Goal: Transaction & Acquisition: Purchase product/service

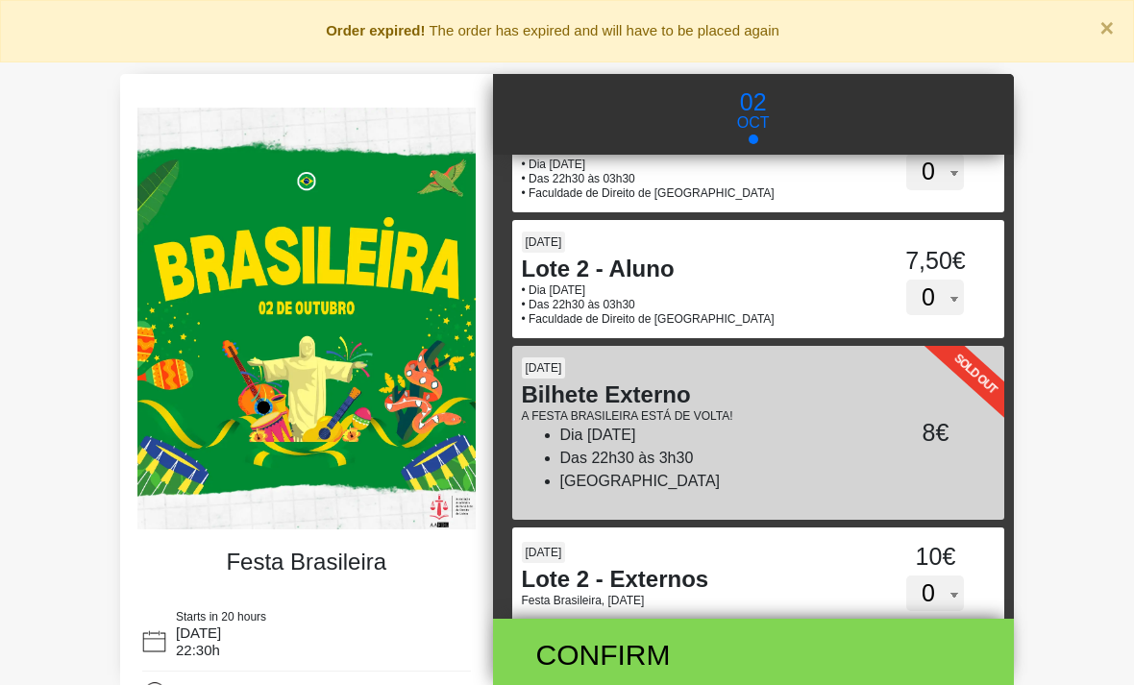
scroll to position [446, 0]
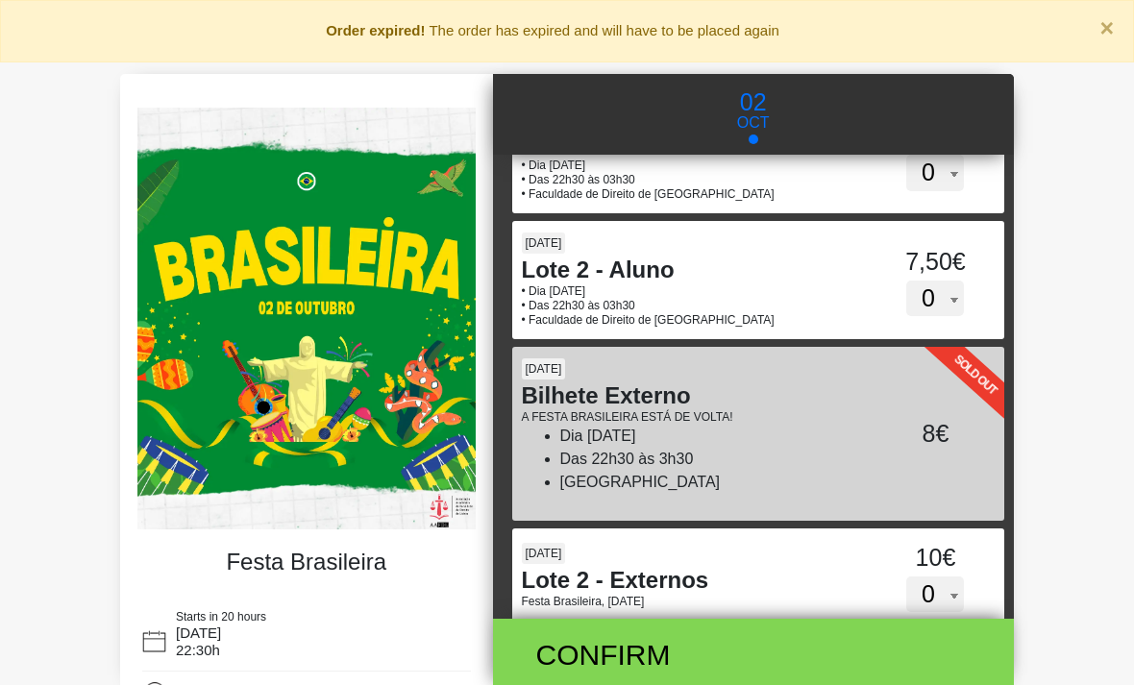
click at [949, 303] on select "0 1 2 3 4 5 6 7 8 9 10 11 12 13 14 15" at bounding box center [935, 299] width 58 height 37
select select "1"
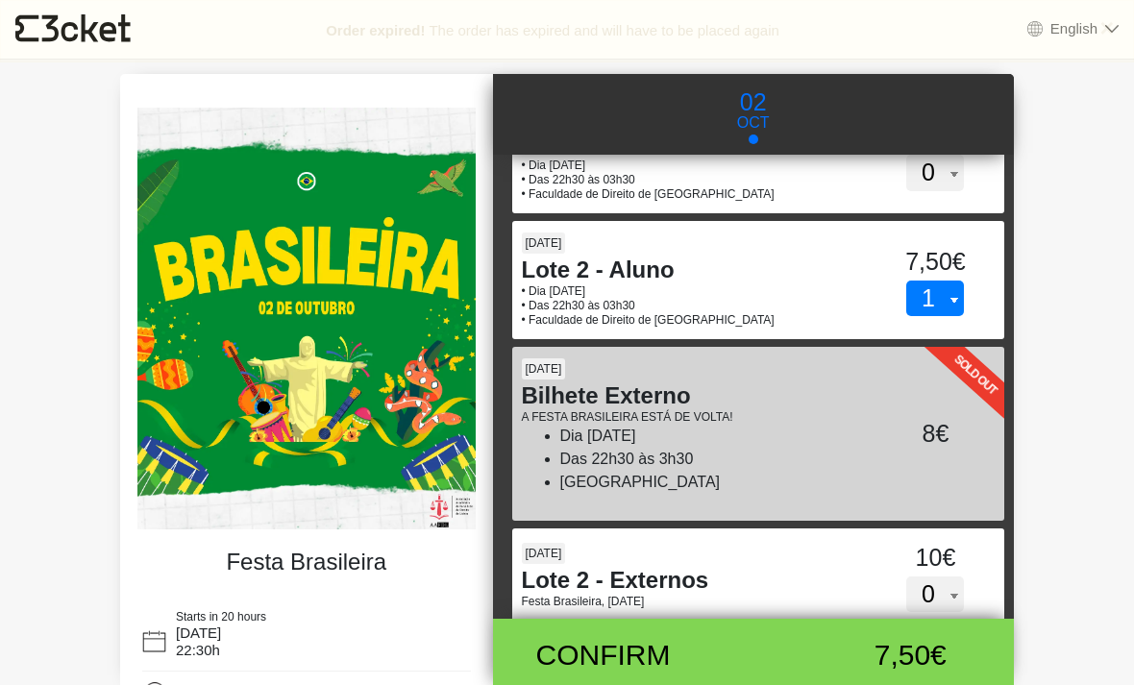
click at [986, 648] on div "Confirm 7,50€" at bounding box center [753, 655] width 493 height 72
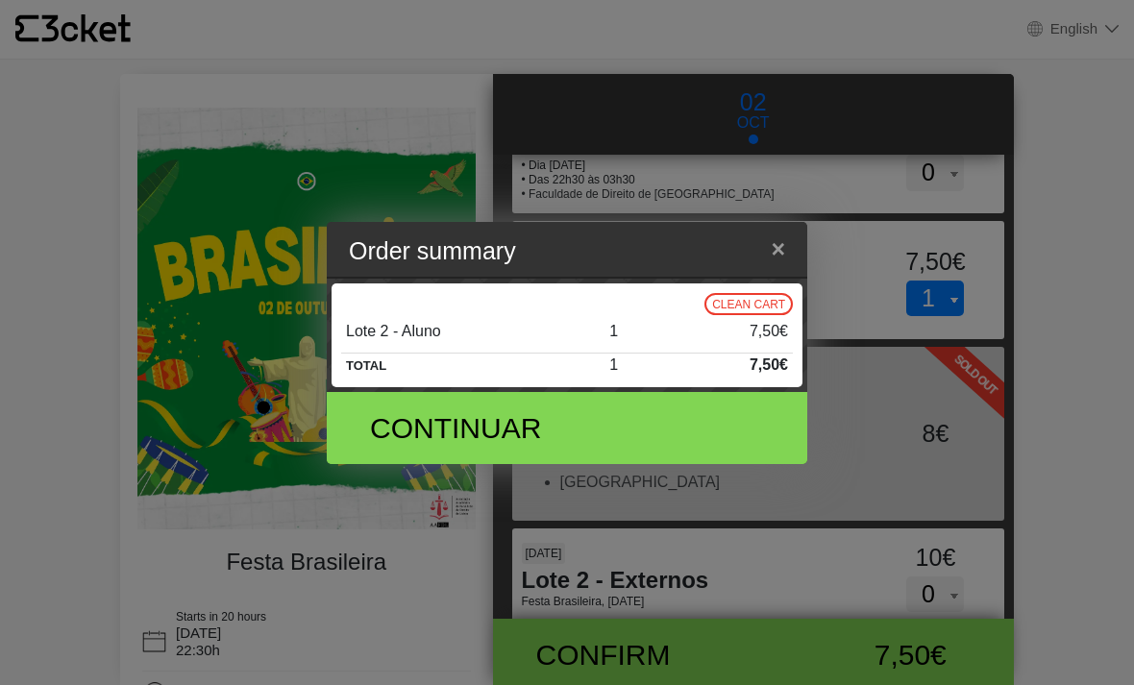
click at [722, 464] on div "Continuar" at bounding box center [567, 428] width 452 height 72
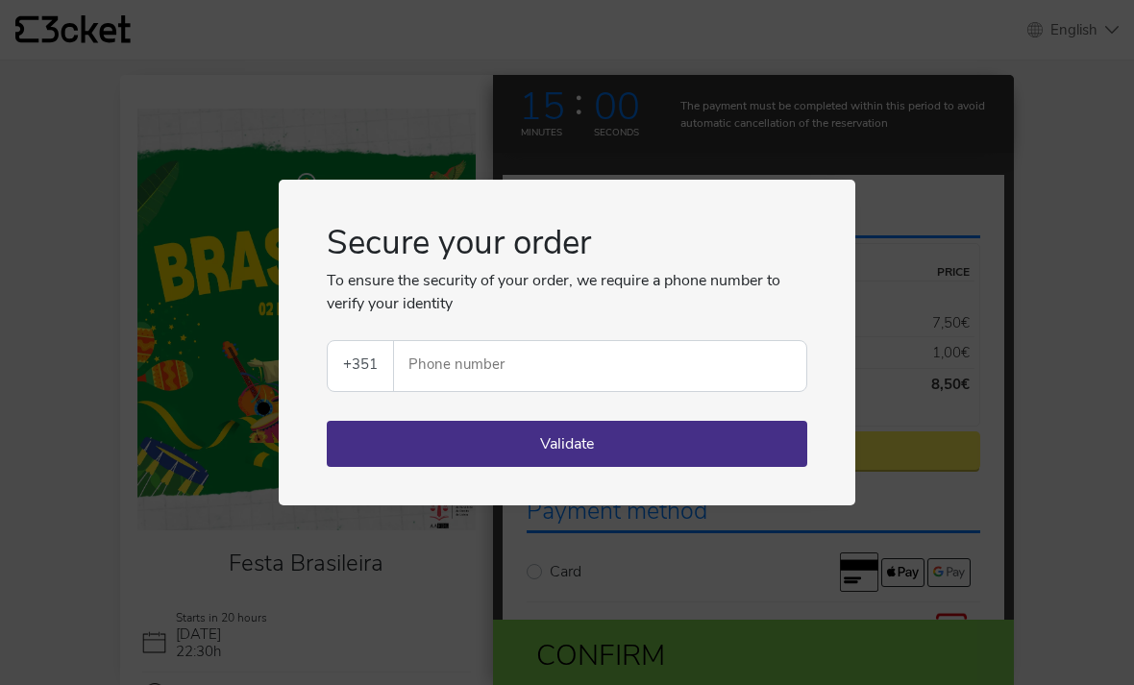
click at [697, 415] on div "Secure your order To ensure the security of your order, we require a phone numb…" at bounding box center [567, 342] width 480 height 249
click at [390, 382] on select "[GEOGRAPHIC_DATA] (+351) [GEOGRAPHIC_DATA] (+34) [GEOGRAPHIC_DATA] (+32) [GEOGR…" at bounding box center [360, 366] width 65 height 50
click at [357, 363] on select "[GEOGRAPHIC_DATA] (+351) [GEOGRAPHIC_DATA] (+34) [GEOGRAPHIC_DATA] (+32) [GEOGR…" at bounding box center [360, 366] width 65 height 50
select select "39"
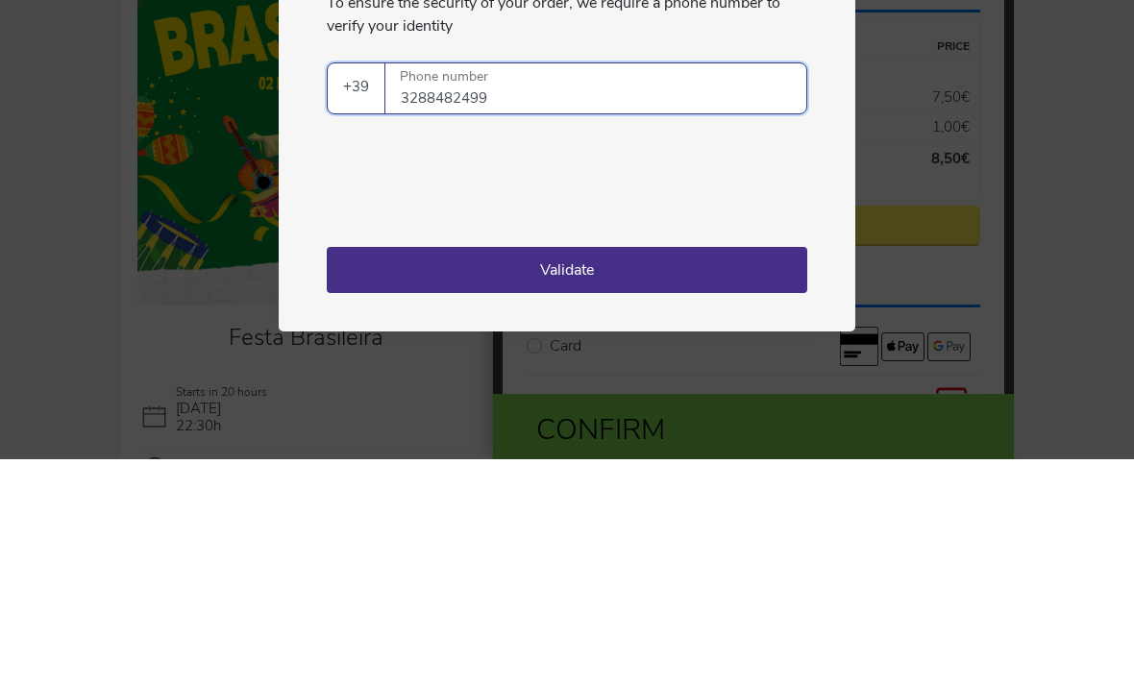
type input "3288482499"
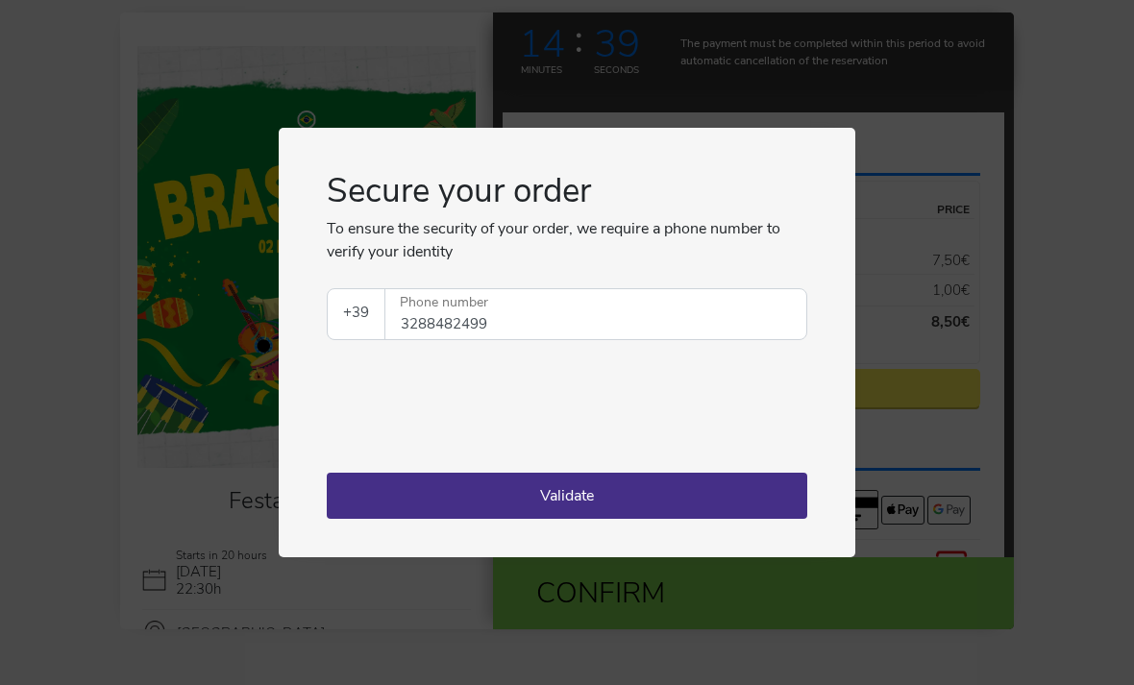
click at [716, 514] on button "Validate" at bounding box center [567, 496] width 480 height 46
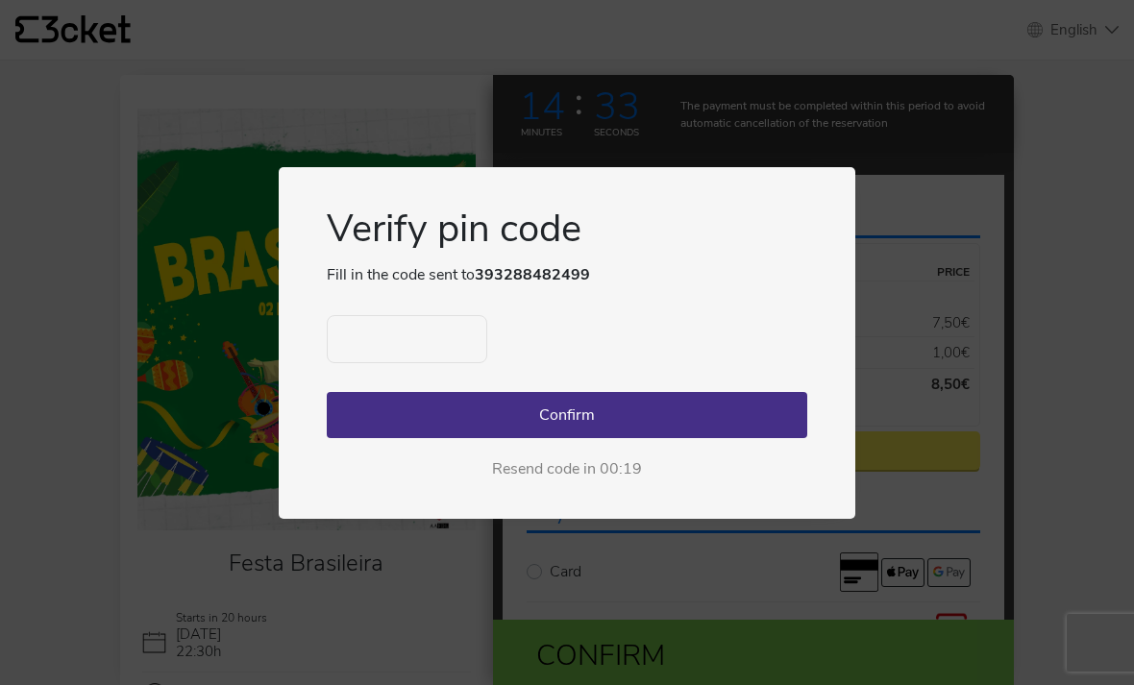
click at [476, 421] on button "Confirm" at bounding box center [567, 415] width 480 height 46
click at [451, 411] on button "Confirm" at bounding box center [567, 415] width 480 height 46
click at [436, 402] on button "Confirm" at bounding box center [567, 415] width 480 height 46
click at [441, 397] on button "Confirm" at bounding box center [567, 415] width 480 height 46
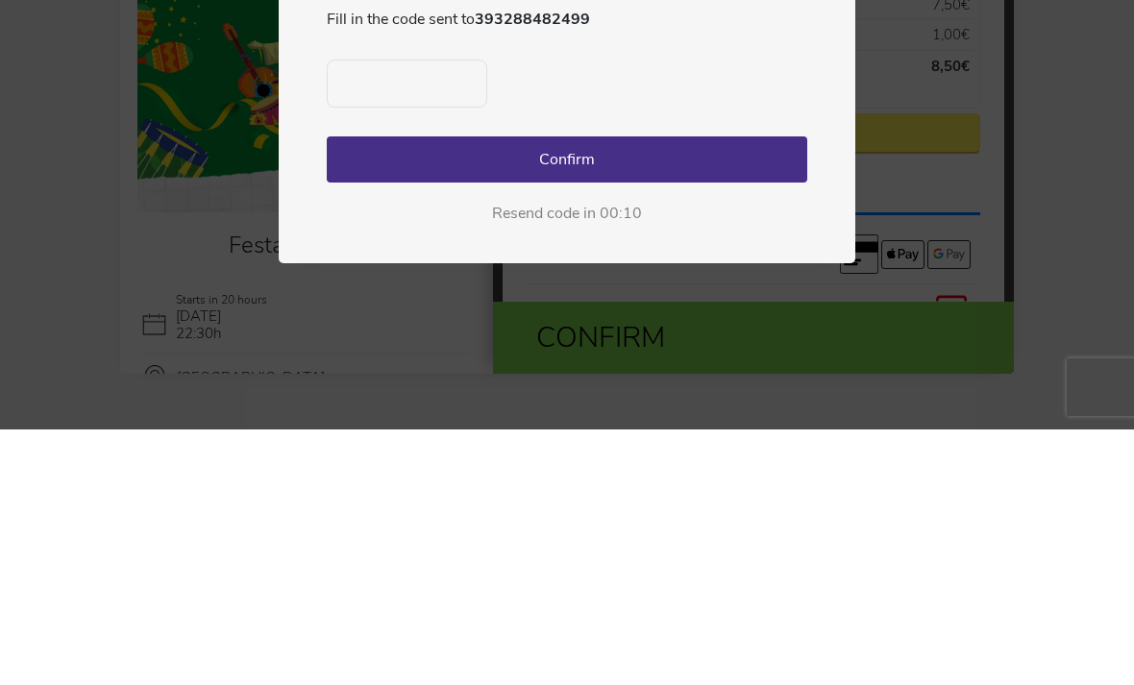
click at [386, 315] on input "text" at bounding box center [407, 339] width 160 height 48
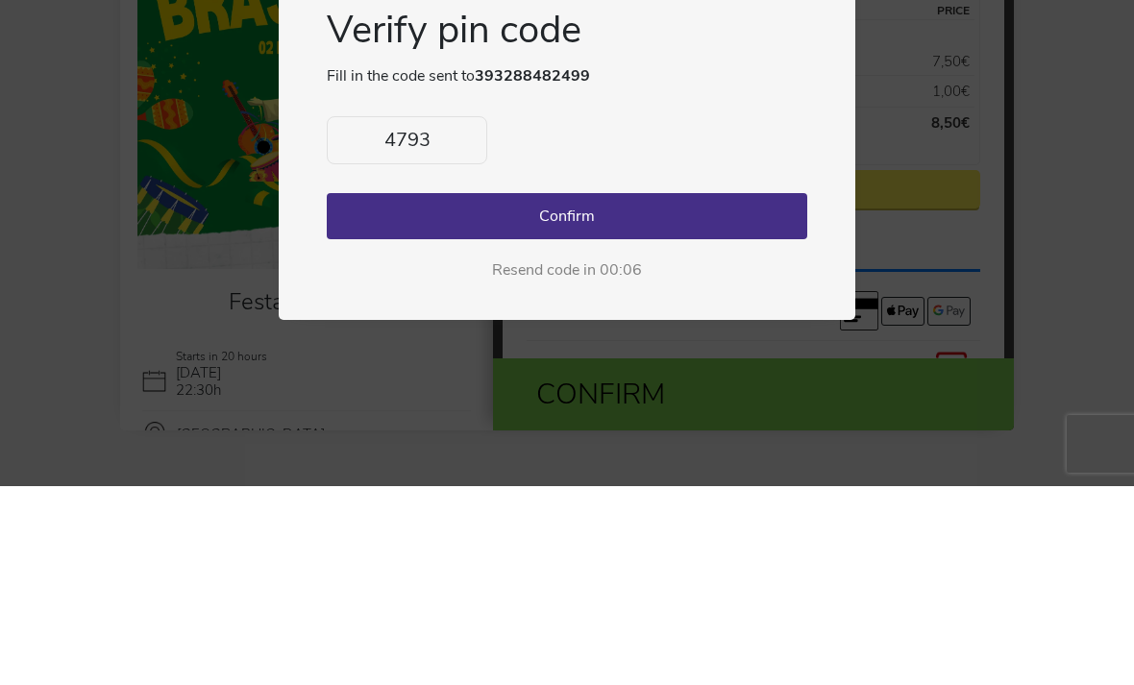
type input "4793"
click at [730, 392] on button "Confirm" at bounding box center [567, 415] width 480 height 46
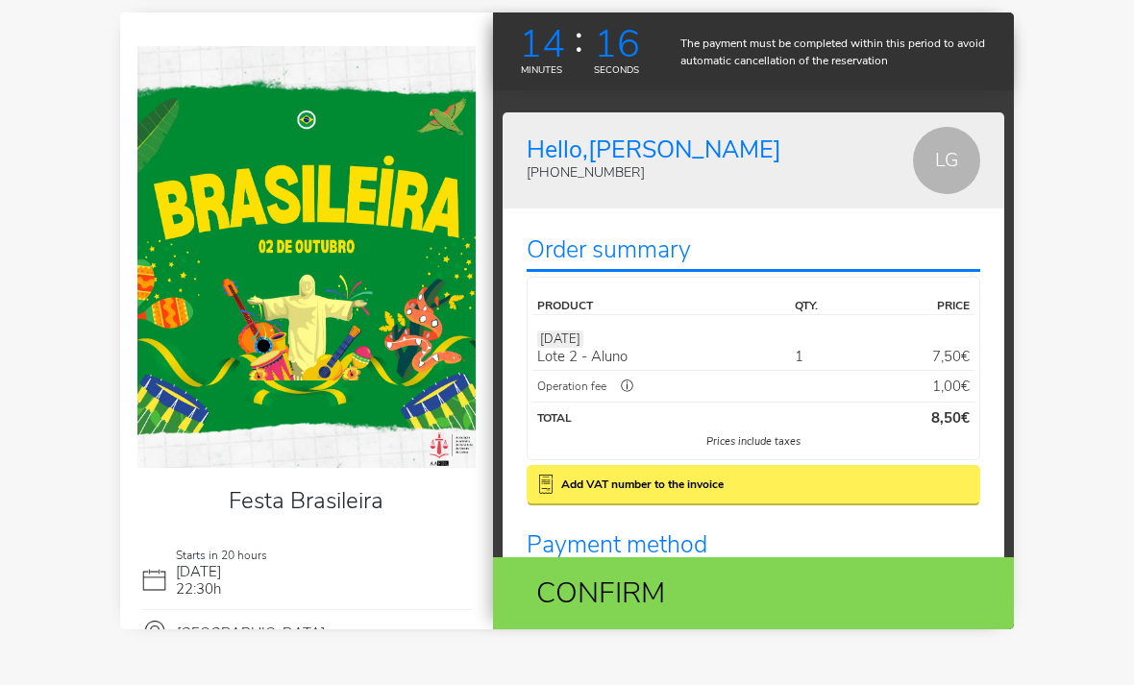
click at [913, 615] on div "Confirm" at bounding box center [753, 593] width 493 height 72
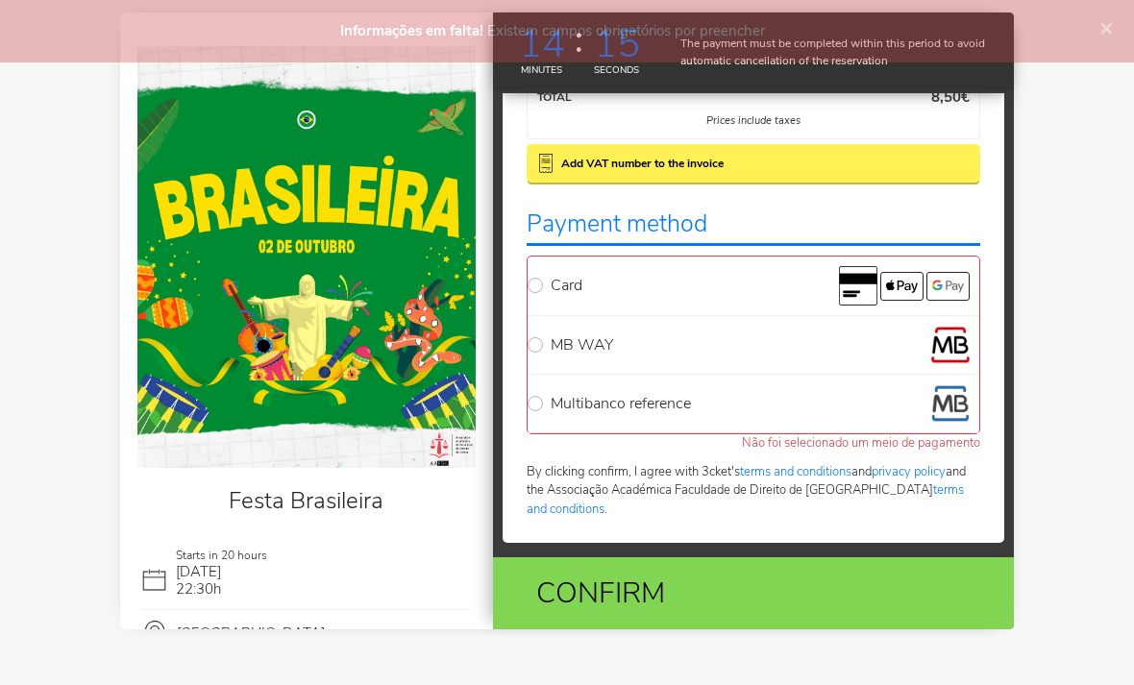
scroll to position [322, 0]
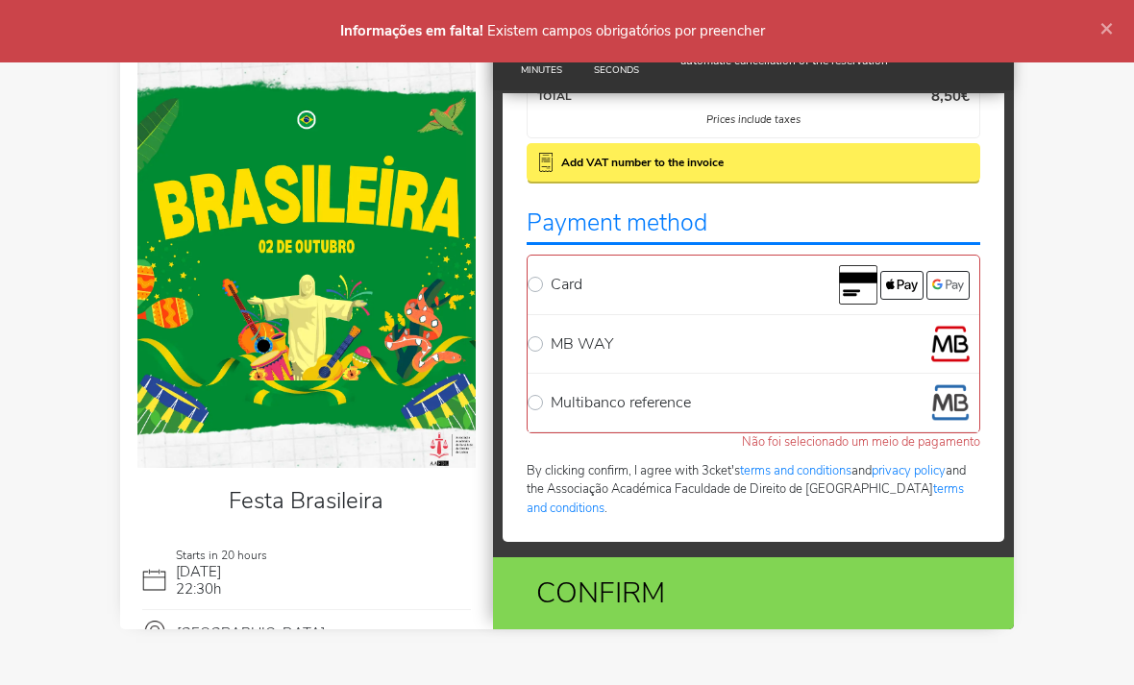
click at [934, 296] on img at bounding box center [947, 285] width 43 height 29
click at [563, 278] on input "Card" at bounding box center [557, 271] width 12 height 12
radio input "true"
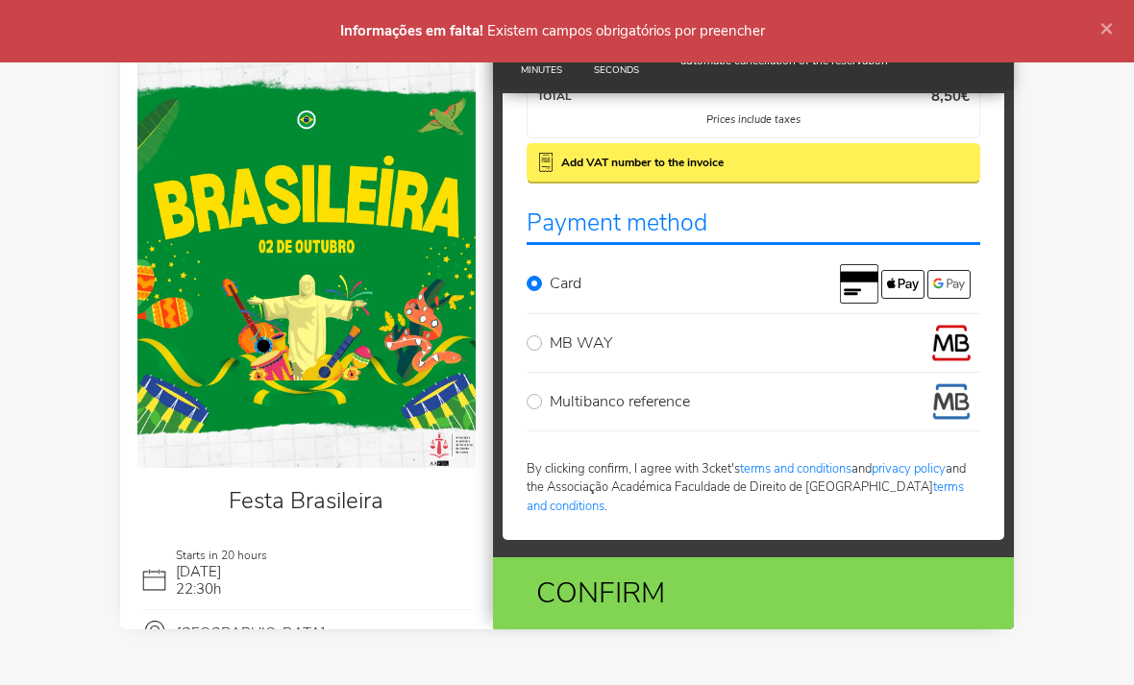
scroll to position [320, 0]
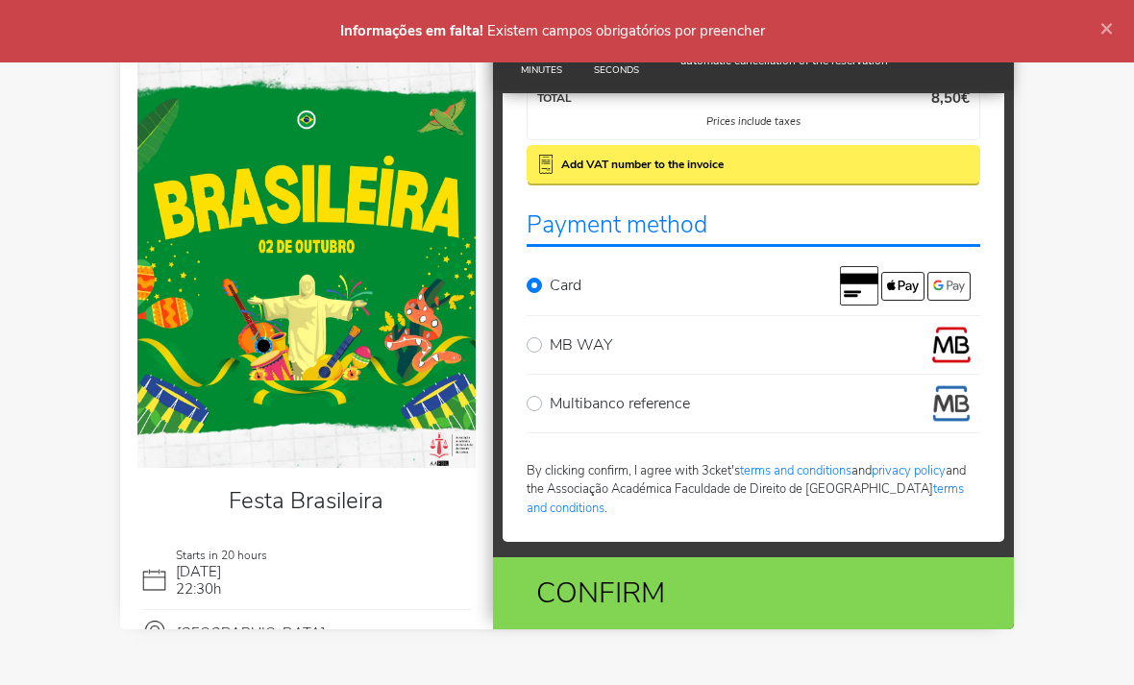
click at [897, 580] on div "Confirm" at bounding box center [753, 593] width 493 height 72
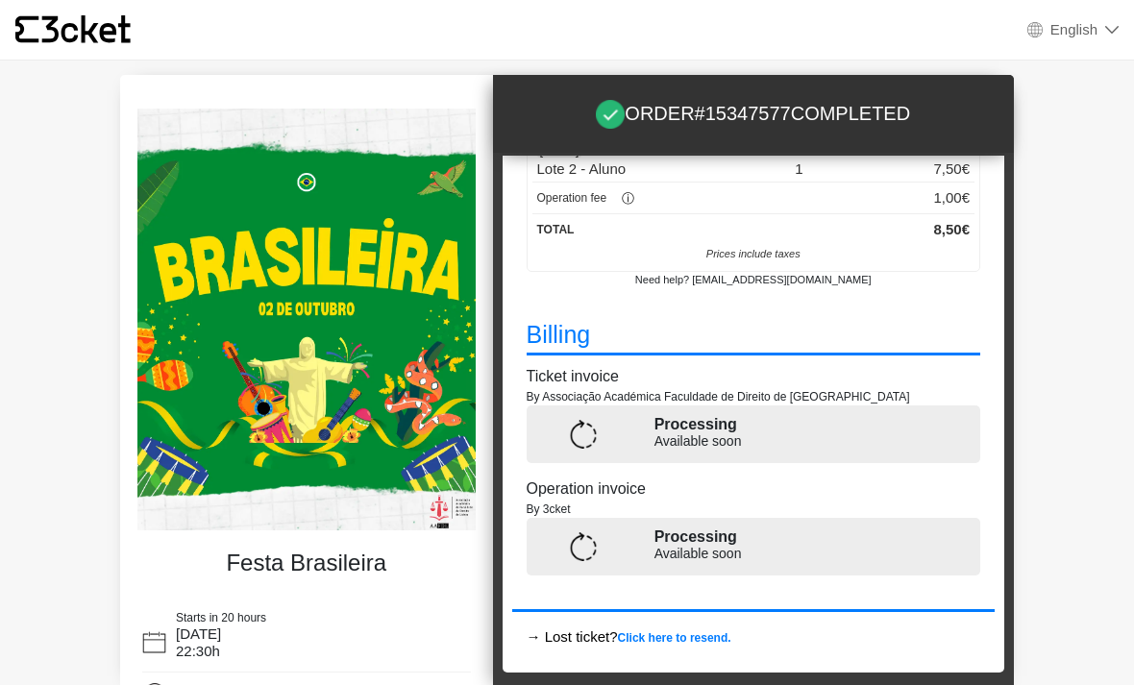
scroll to position [276, 0]
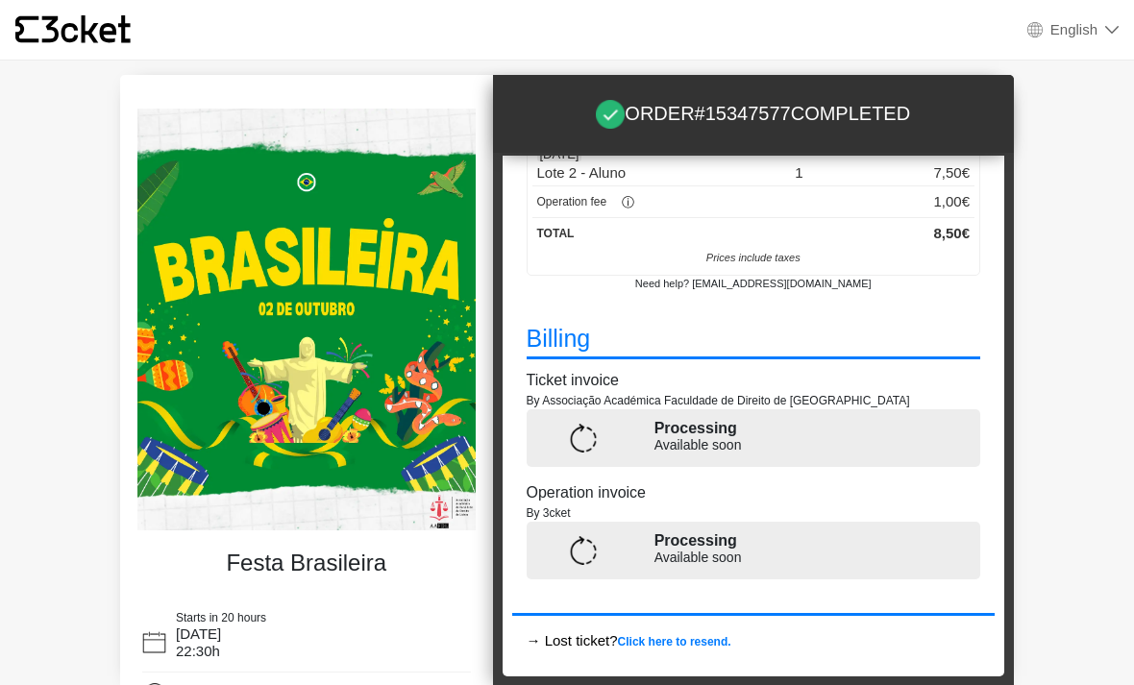
click at [788, 435] on p "Available soon" at bounding box center [809, 445] width 311 height 20
click at [725, 427] on p "Processing" at bounding box center [809, 428] width 311 height 23
click at [757, 537] on p "Processing" at bounding box center [809, 540] width 311 height 23
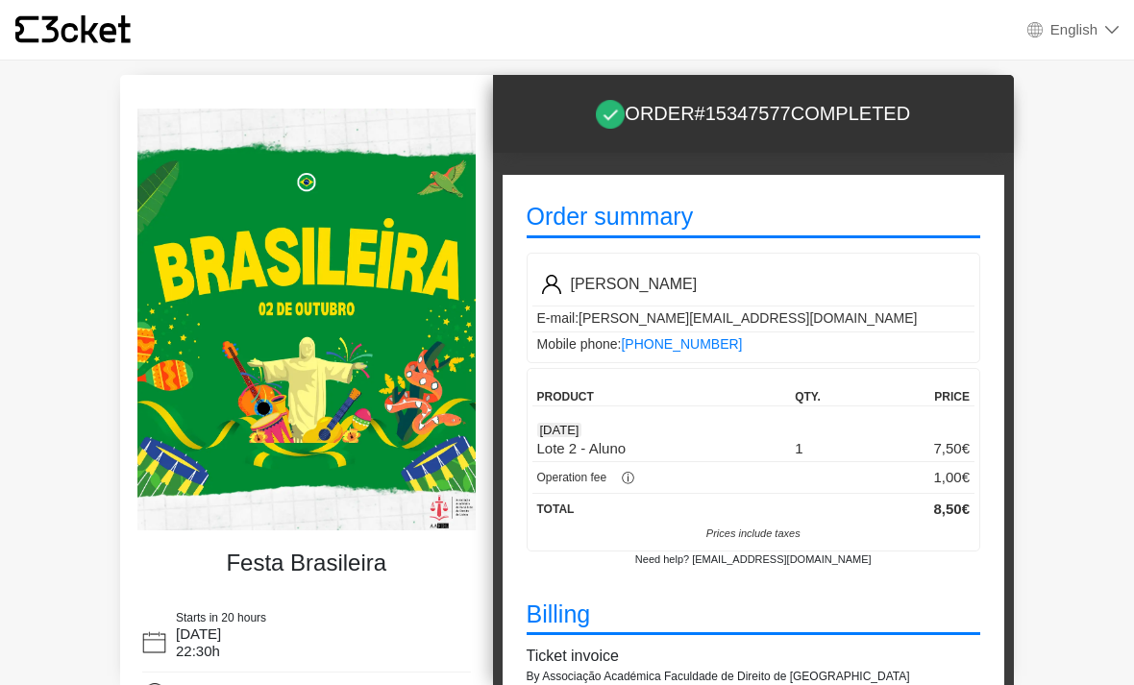
scroll to position [0, 0]
click at [953, 422] on div "[DATE]" at bounding box center [753, 430] width 443 height 19
click at [784, 432] on div "[DATE]" at bounding box center [753, 430] width 443 height 19
click at [600, 431] on div "[DATE]" at bounding box center [753, 430] width 443 height 19
click at [582, 421] on div "[DATE]" at bounding box center [753, 430] width 443 height 19
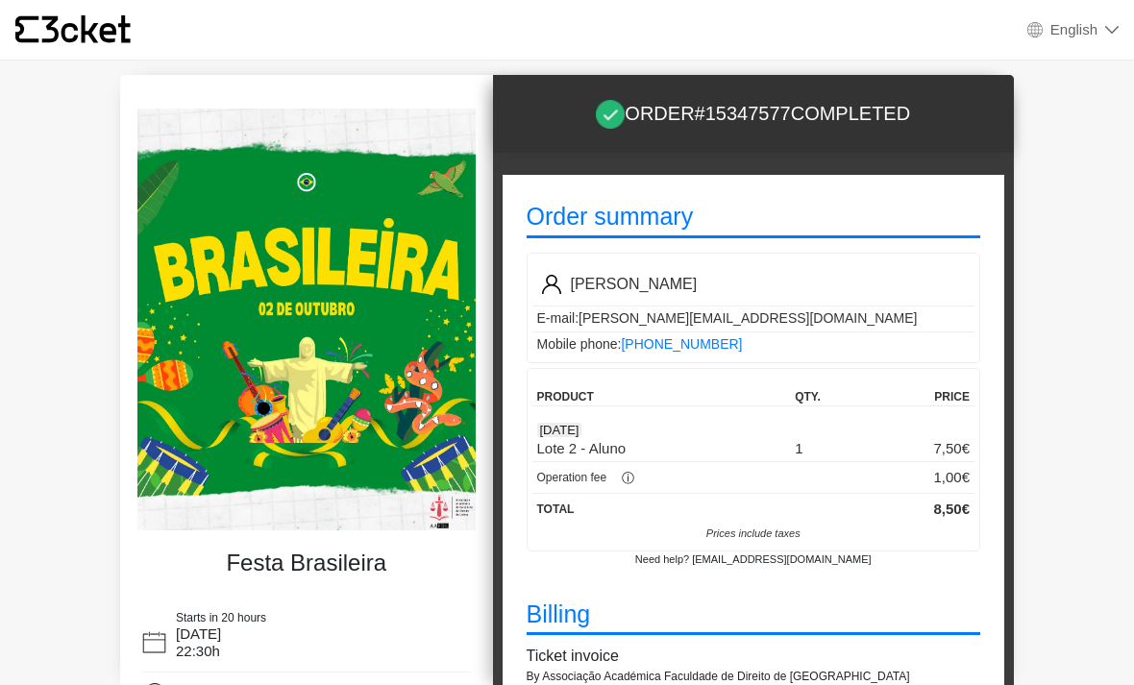
click at [592, 381] on div "Product qty. Price 02 Oct Lote 2 - Aluno 1 7,50€ Operation fee ⓘ 1,00 € Operati…" at bounding box center [754, 460] width 455 height 184
click at [648, 491] on button "ⓘ" at bounding box center [627, 479] width 42 height 28
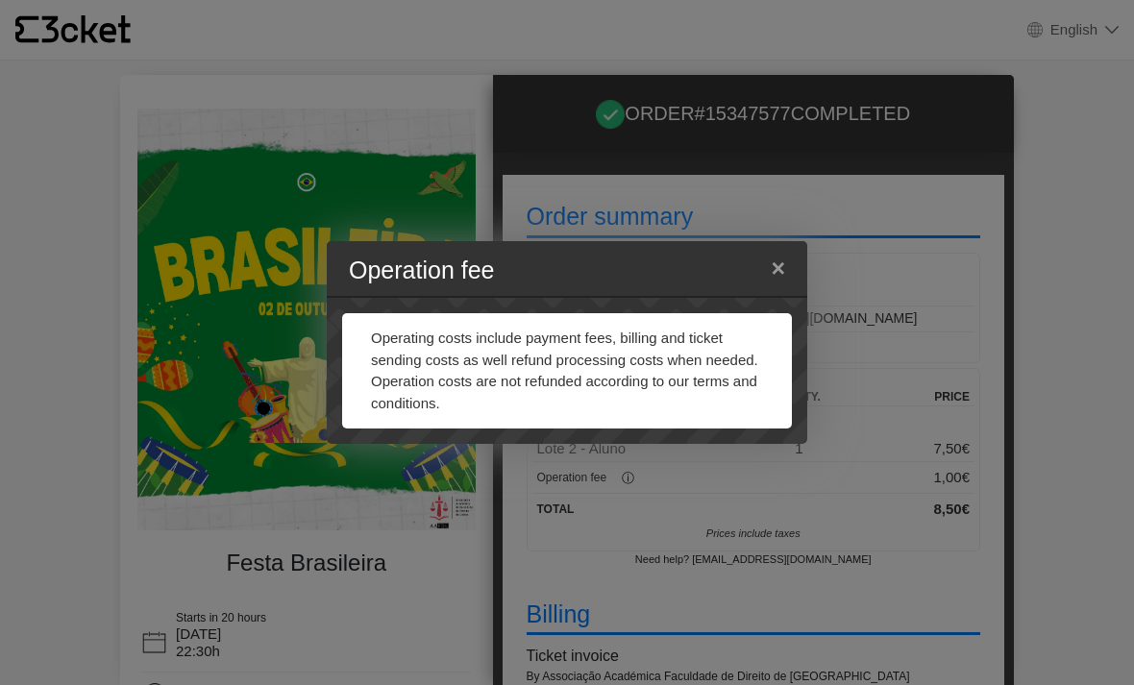
click at [742, 267] on div "Operation fee × Operating costs include payment fees, billing and ticket sendin…" at bounding box center [567, 342] width 1134 height 685
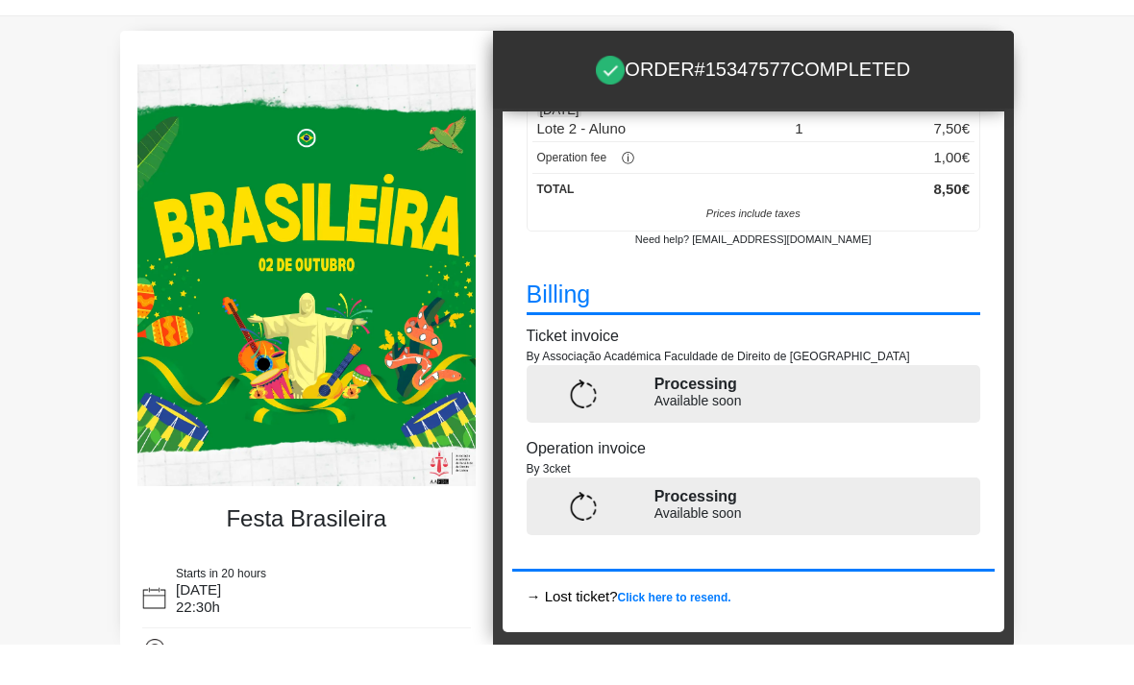
scroll to position [1, 0]
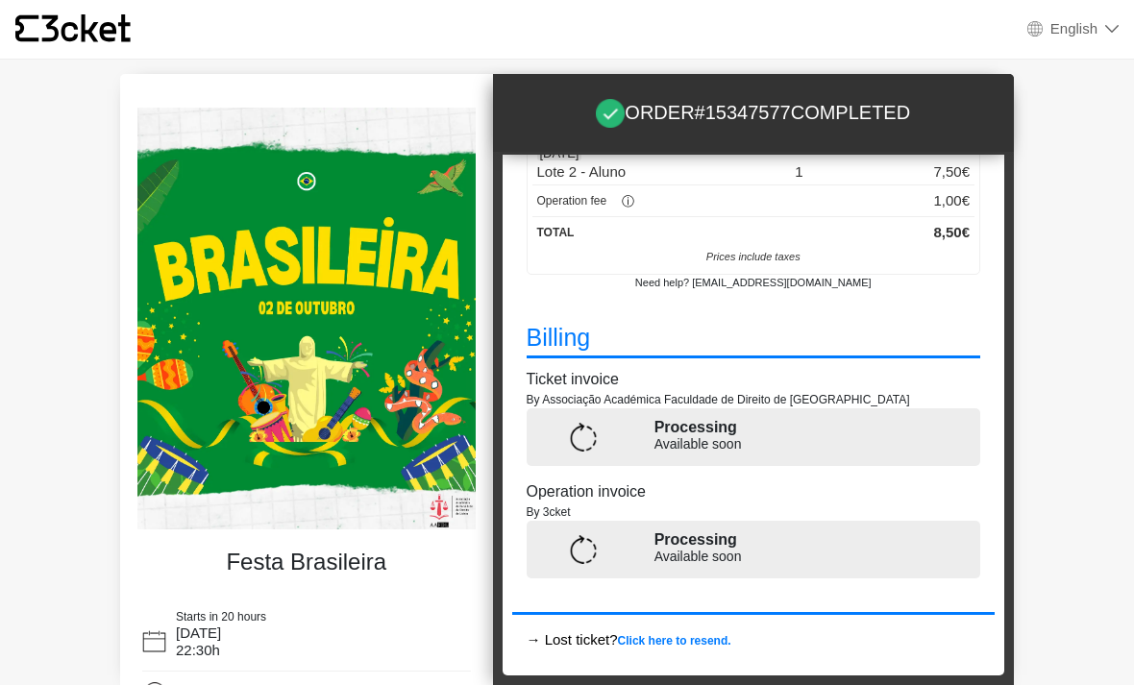
click at [695, 434] on p "Available soon" at bounding box center [809, 444] width 311 height 20
click at [595, 433] on img at bounding box center [583, 437] width 29 height 29
click at [577, 429] on img at bounding box center [583, 437] width 29 height 29
click at [612, 549] on div at bounding box center [583, 549] width 113 height 29
click at [786, 264] on div "Total 8,50 € Prices include taxes" at bounding box center [753, 242] width 443 height 53
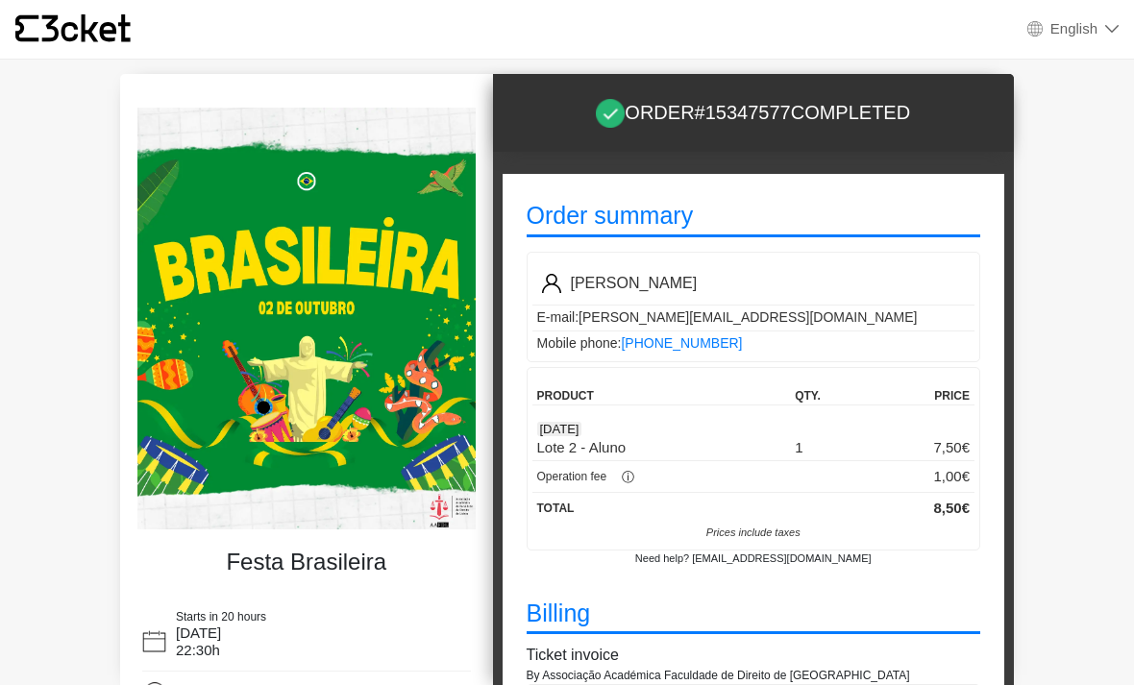
scroll to position [0, 0]
